Goal: Transaction & Acquisition: Purchase product/service

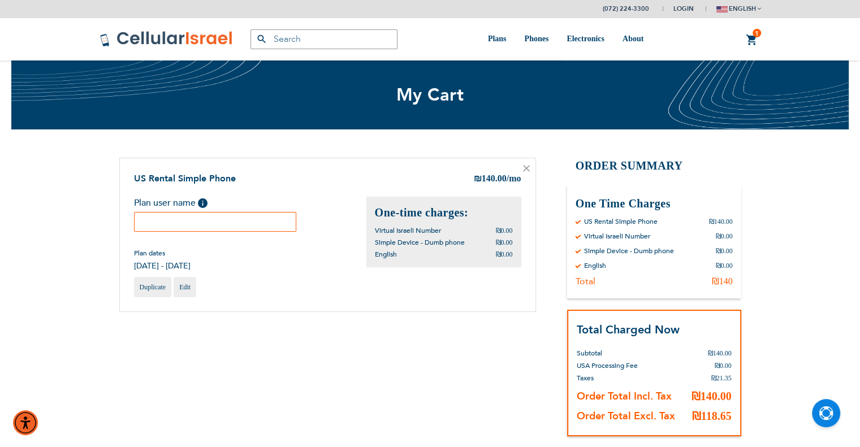
click at [238, 223] on input "text" at bounding box center [215, 222] width 163 height 20
paste input "Rav Moshe Ahron Friedman"
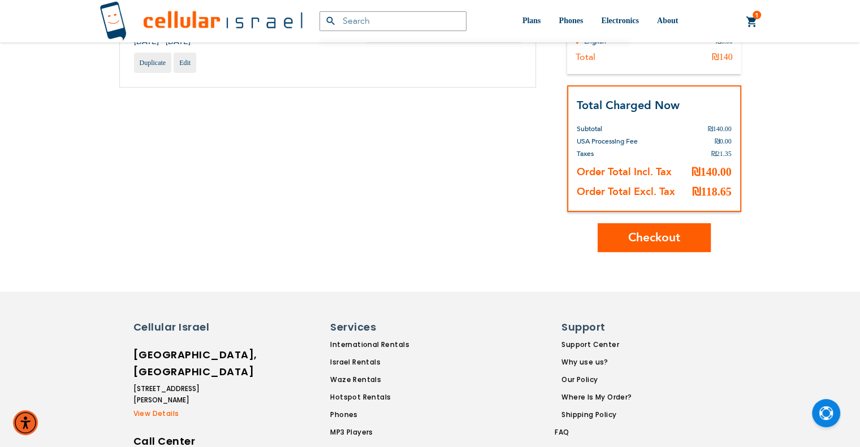
scroll to position [283, 0]
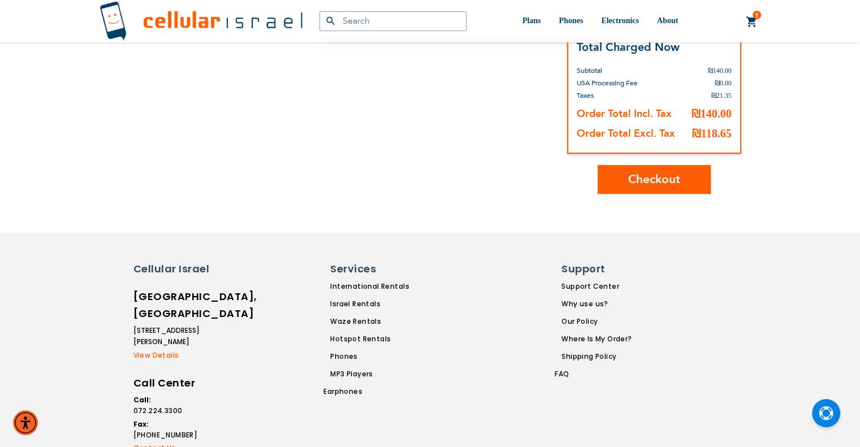
type input "Rav Moshe Ahron Friedman"
click at [631, 176] on span "Checkout" at bounding box center [655, 179] width 52 height 16
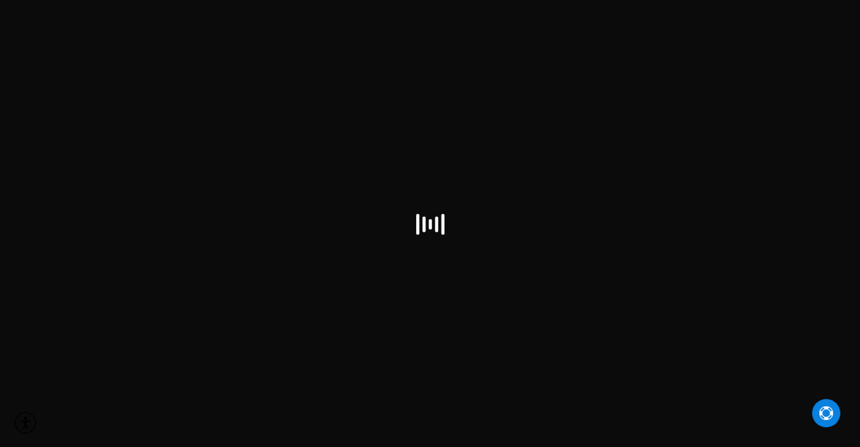
select select "IL"
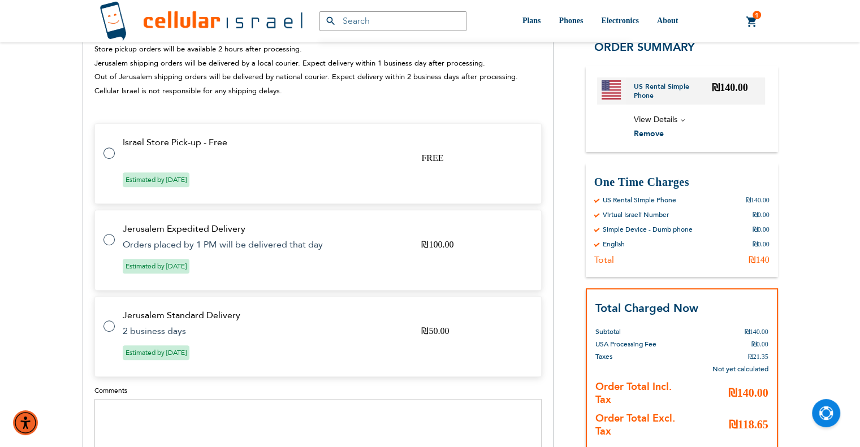
scroll to position [396, 0]
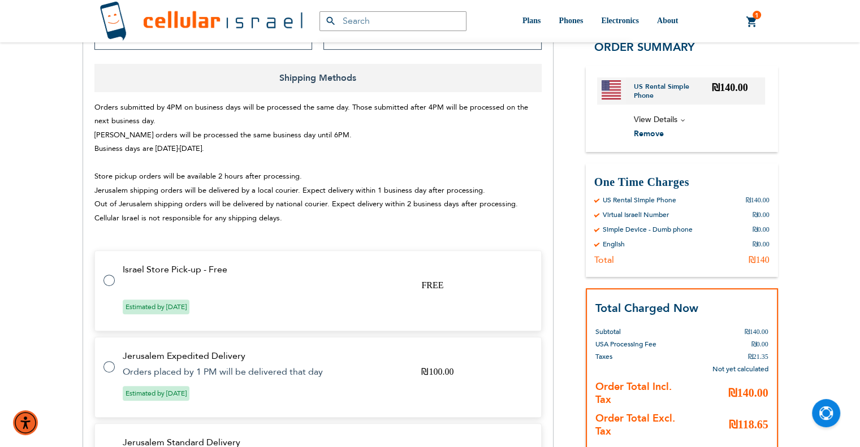
click at [296, 267] on td "Israel Store Pick-up - Free" at bounding box center [325, 270] width 405 height 10
radio input "true"
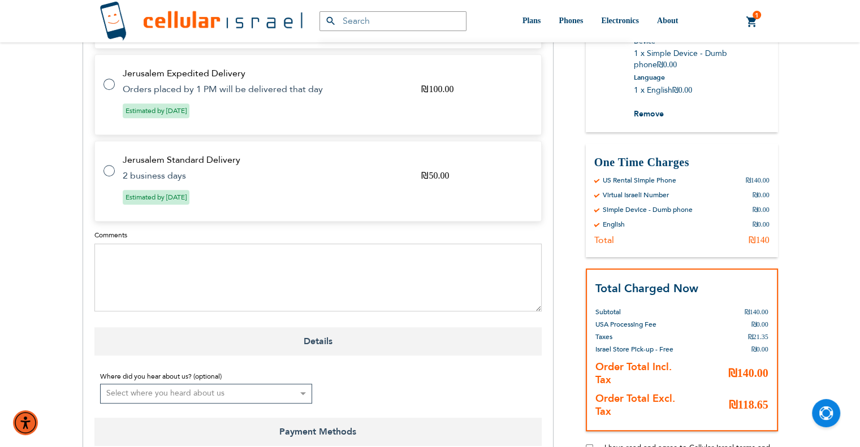
scroll to position [849, 0]
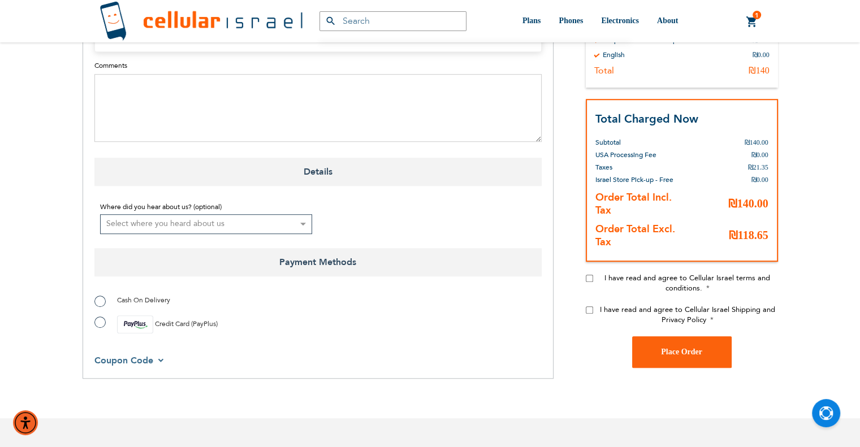
click at [136, 300] on span "Cash On Delivery" at bounding box center [143, 300] width 53 height 9
radio input "true"
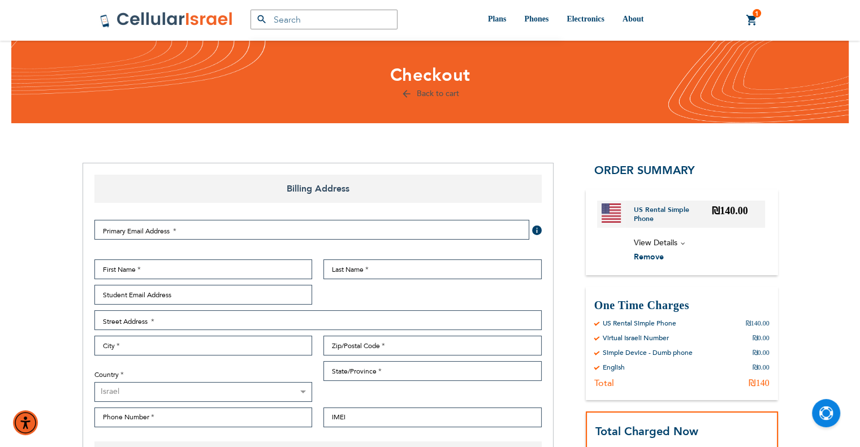
scroll to position [0, 0]
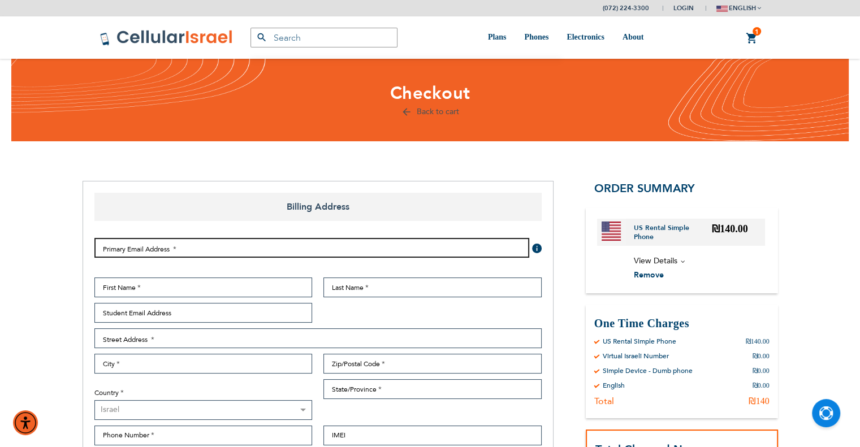
click at [385, 241] on input "Email Address" at bounding box center [311, 248] width 435 height 20
paste input "lewin@themir.org.il"
type input "lewin@themir.org.il"
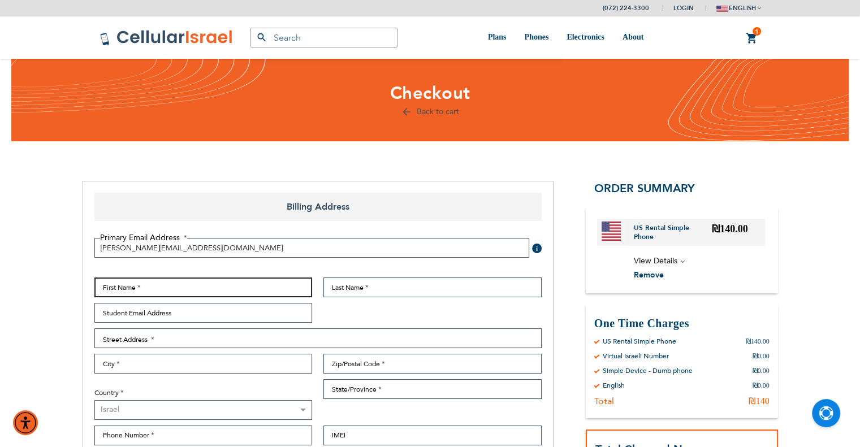
click at [249, 287] on input "First Name" at bounding box center [203, 288] width 218 height 20
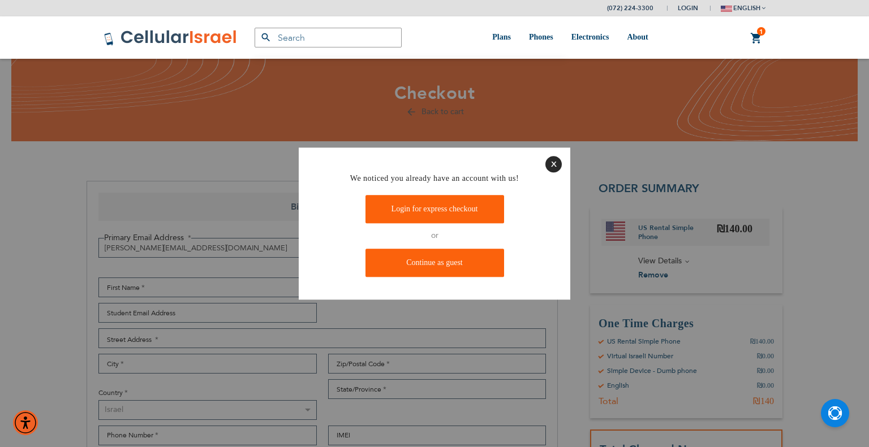
click at [549, 161] on button "Close" at bounding box center [553, 164] width 16 height 16
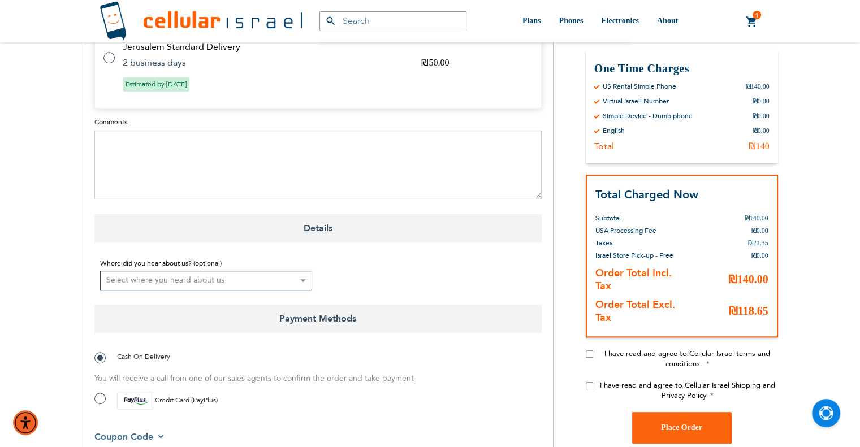
scroll to position [905, 0]
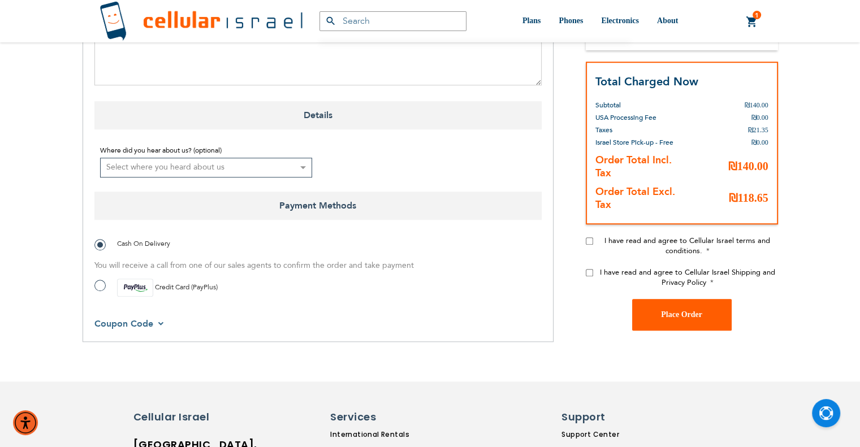
click at [674, 316] on span "Place Order" at bounding box center [681, 315] width 41 height 8
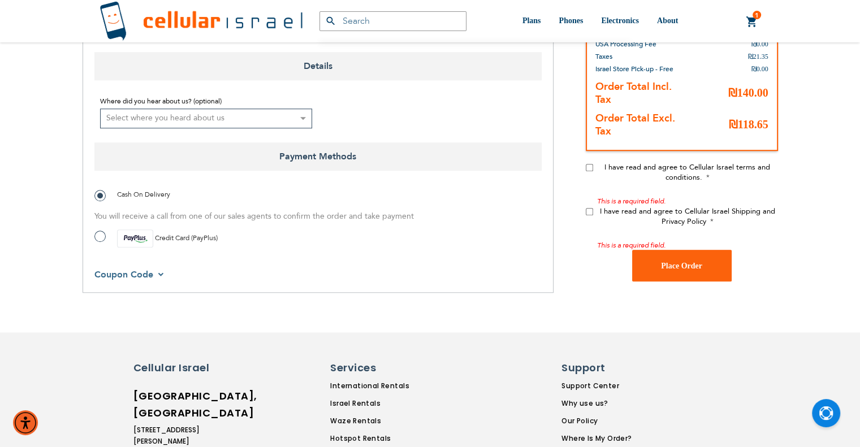
scroll to position [1057, 0]
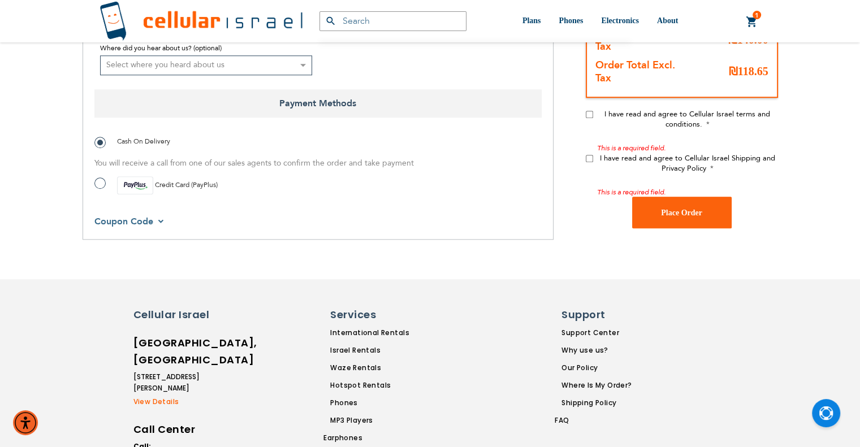
click at [591, 114] on input "I have read and agree to Cellular Israel terms and conditions." at bounding box center [589, 113] width 7 height 7
checkbox input "true"
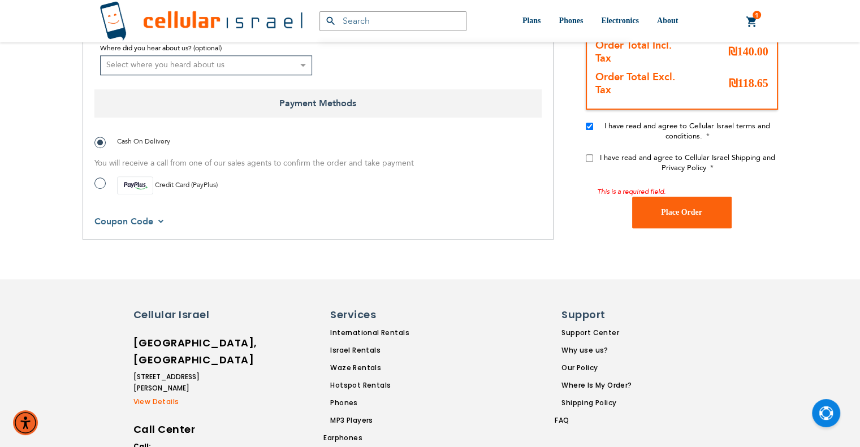
click at [590, 155] on input "I have read and agree to Cellular Israel Shipping and Privacy Policy" at bounding box center [589, 157] width 7 height 7
checkbox input "true"
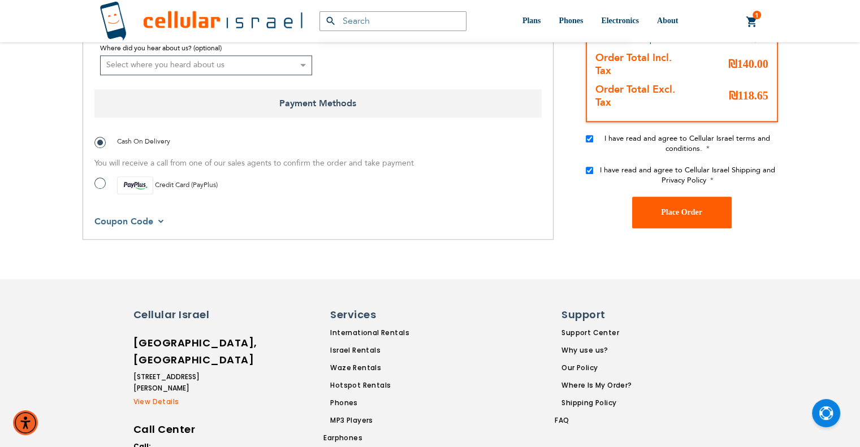
click at [686, 213] on span "Place Order" at bounding box center [681, 212] width 41 height 8
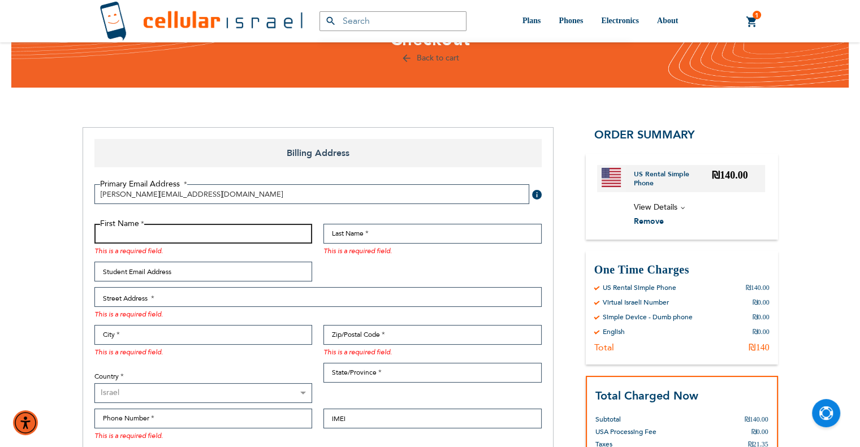
click at [159, 230] on input "First Name" at bounding box center [203, 234] width 218 height 20
click at [165, 230] on input "First Name" at bounding box center [203, 234] width 218 height 20
paste input "Yeshivas"
type input "Yeshivas"
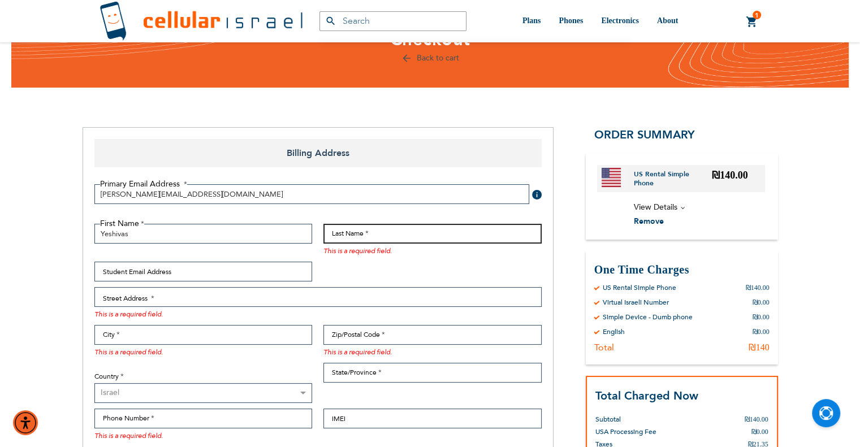
click at [394, 236] on input "Last Name" at bounding box center [433, 234] width 218 height 20
paste input "Mir Yerushalaim"
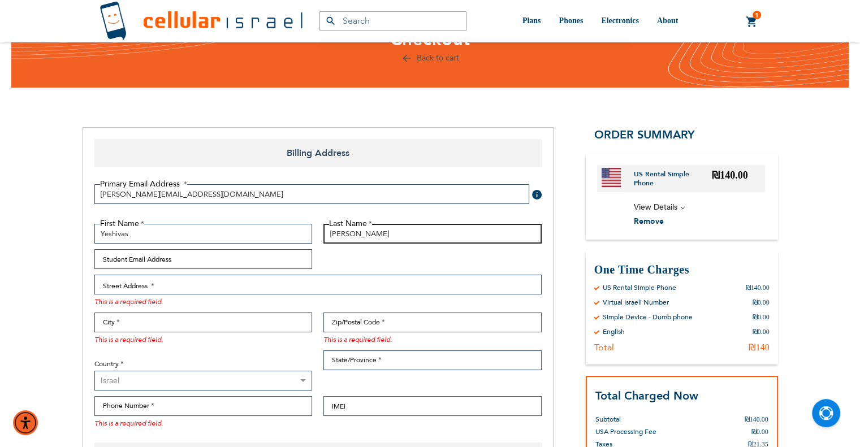
type input "Mir Yerushalaim"
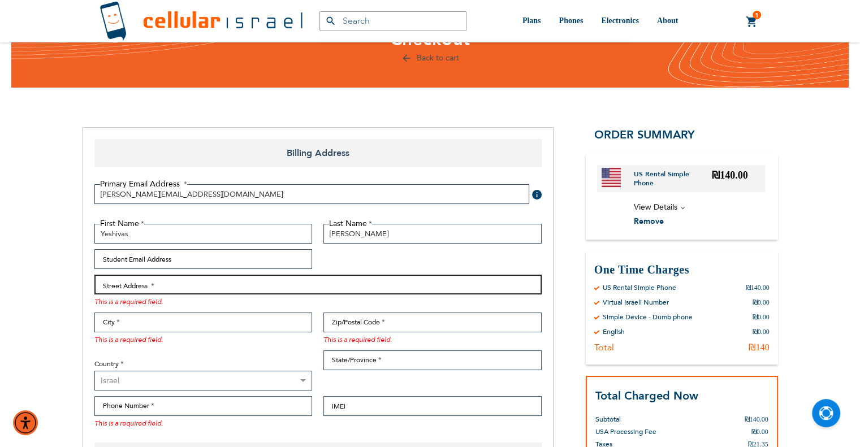
click at [210, 287] on input "Street Address: Line 1" at bounding box center [317, 285] width 447 height 20
paste input "Beis Yisroel"
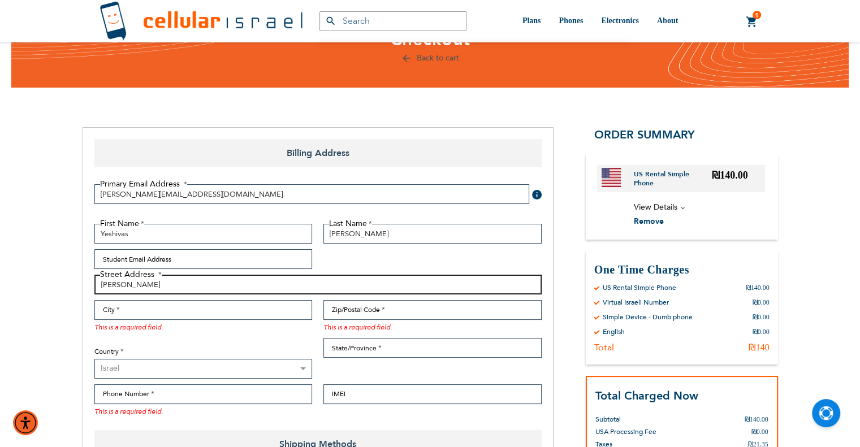
type input "Beis Yisroel"
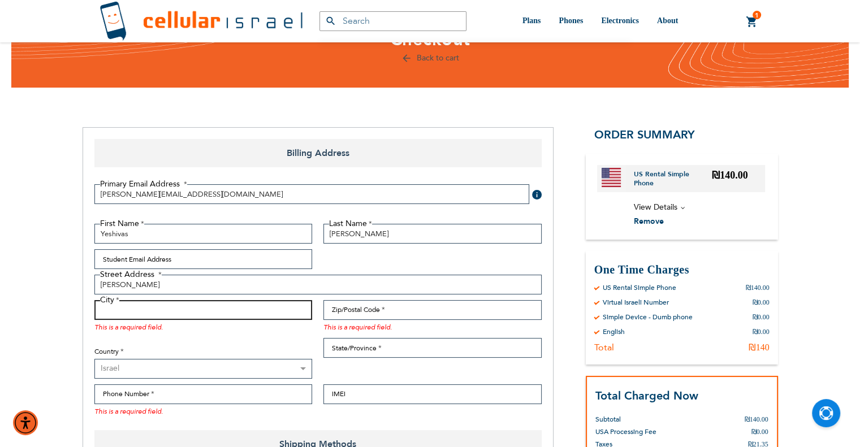
click at [203, 303] on input "City" at bounding box center [203, 310] width 218 height 20
type input "jerusalem"
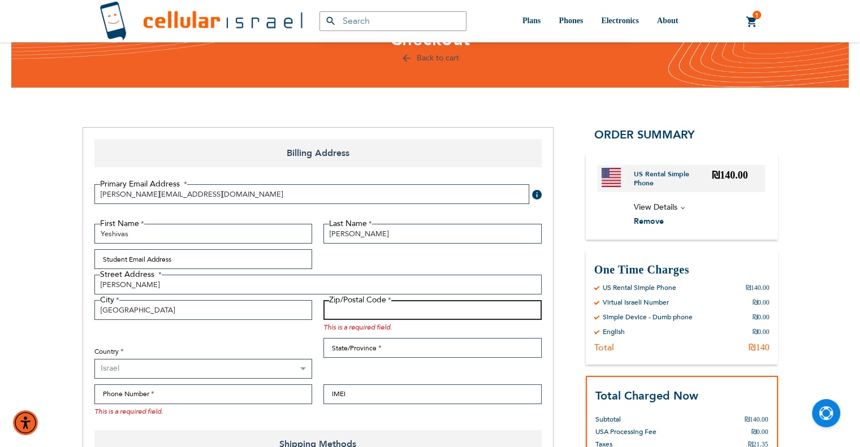
click at [354, 312] on input "Zip/Postal Code" at bounding box center [433, 310] width 218 height 20
type input "9999999"
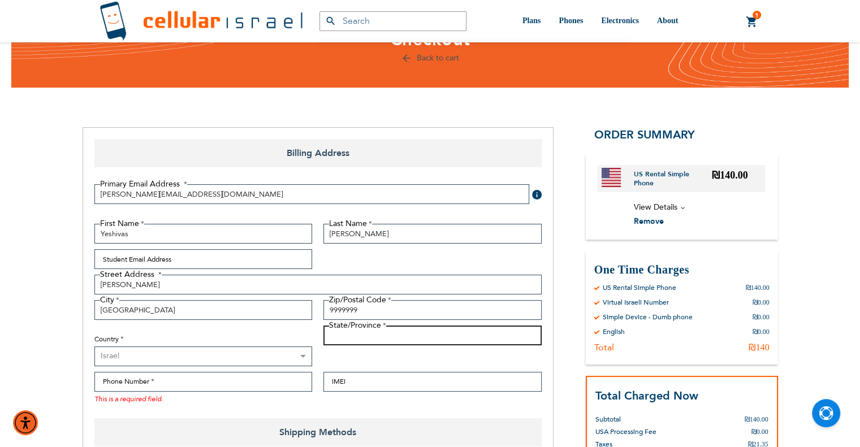
click at [372, 337] on input "State/Province" at bounding box center [433, 336] width 218 height 20
type input "IL"
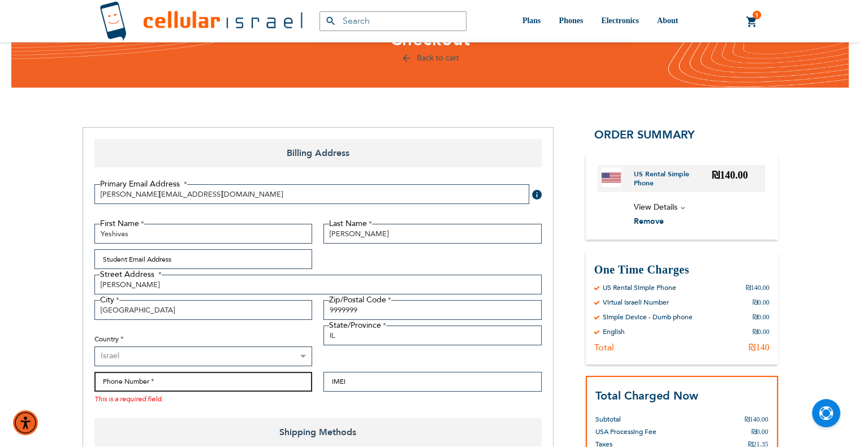
click at [173, 388] on input "Phone Number" at bounding box center [203, 382] width 218 height 20
paste input "0737910882"
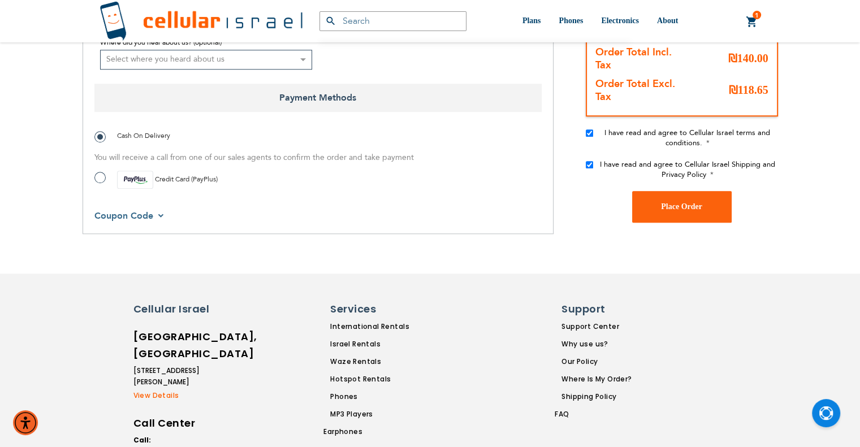
scroll to position [1016, 0]
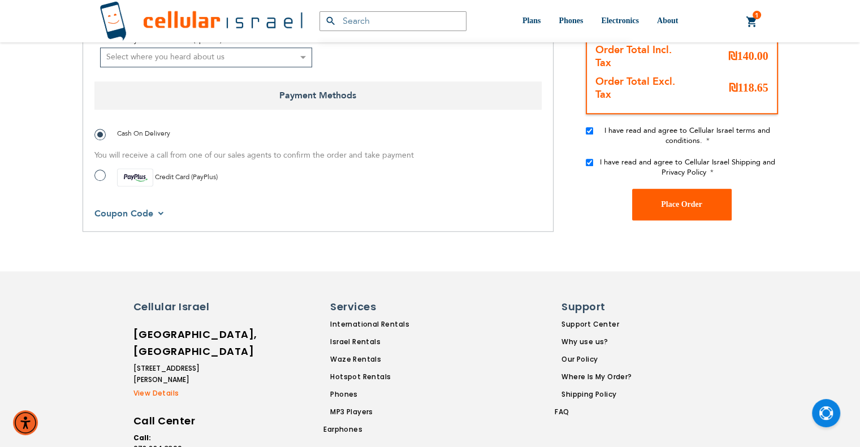
type input "0737910882"
click at [652, 204] on button "Place Order" at bounding box center [682, 205] width 100 height 32
